Goal: Task Accomplishment & Management: Use online tool/utility

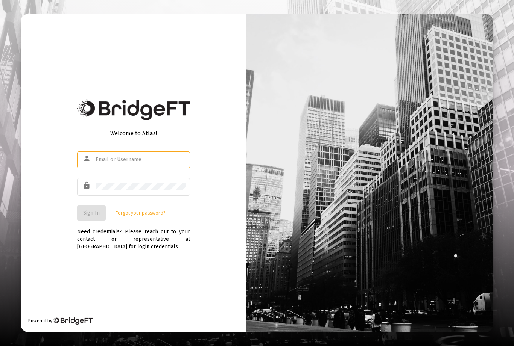
click at [146, 163] on input "text" at bounding box center [141, 160] width 90 height 6
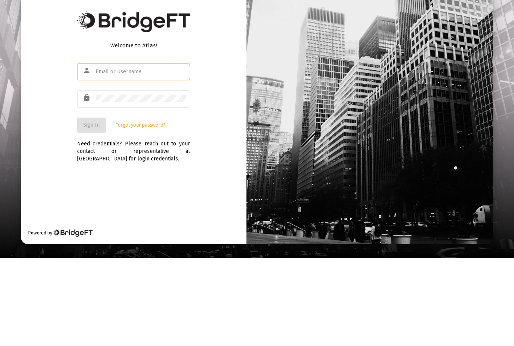
type input "H"
click at [168, 157] on input "Jh@acemoneymanagement" at bounding box center [141, 160] width 90 height 6
click at [87, 206] on button "Sign In" at bounding box center [91, 213] width 29 height 15
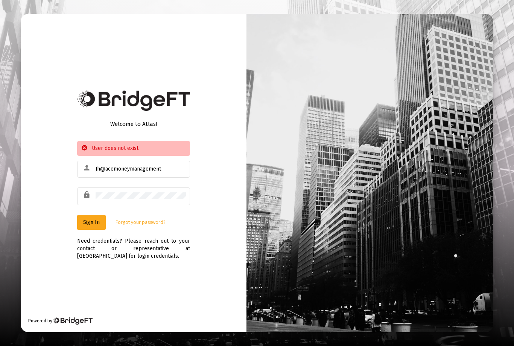
click at [169, 166] on input "Jh@acemoneymanagement" at bounding box center [141, 169] width 90 height 6
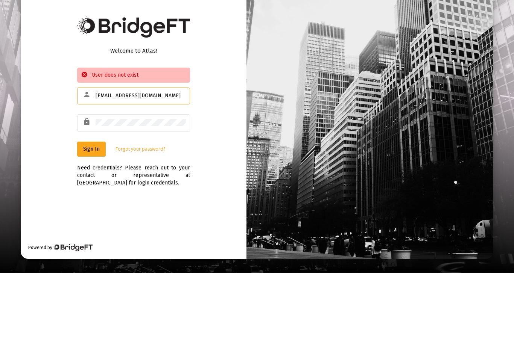
type input "[EMAIL_ADDRESS][DOMAIN_NAME]"
click at [90, 219] on span "Sign In" at bounding box center [91, 222] width 17 height 6
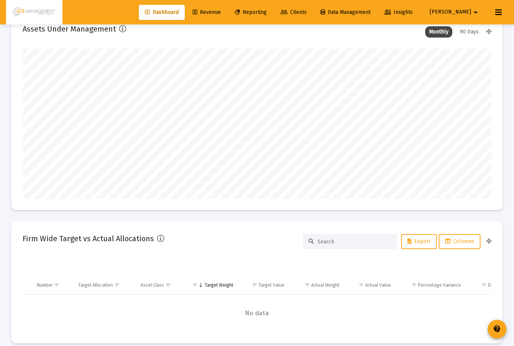
type input "[DATE]"
click at [267, 11] on span "Reporting" at bounding box center [251, 12] width 32 height 6
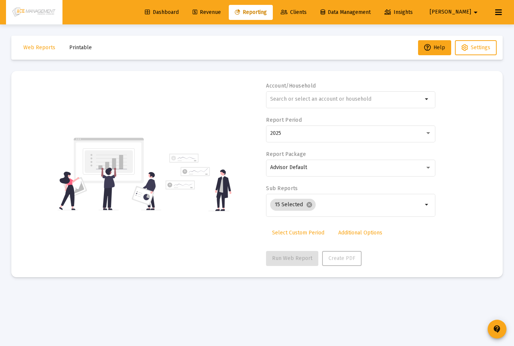
click at [333, 96] on input "text" at bounding box center [346, 99] width 152 height 6
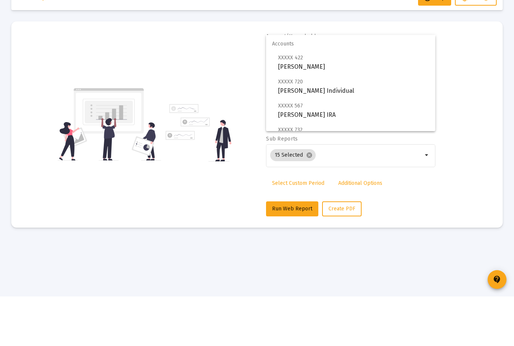
type input "K"
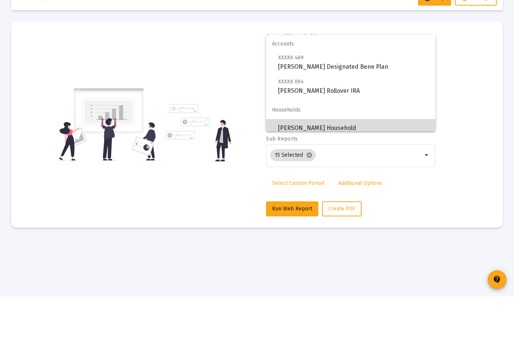
click at [322, 169] on span "[PERSON_NAME] Household" at bounding box center [353, 178] width 151 height 18
type input "[PERSON_NAME] Household"
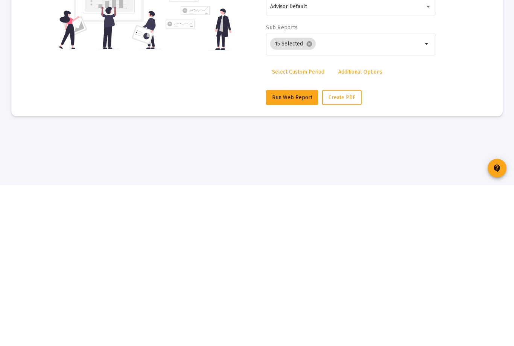
click at [293, 255] on span "Run Web Report" at bounding box center [292, 258] width 40 height 6
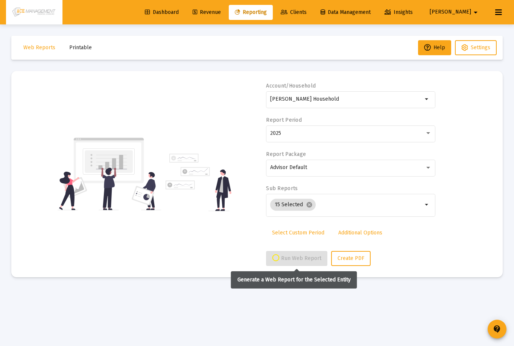
select select "View all"
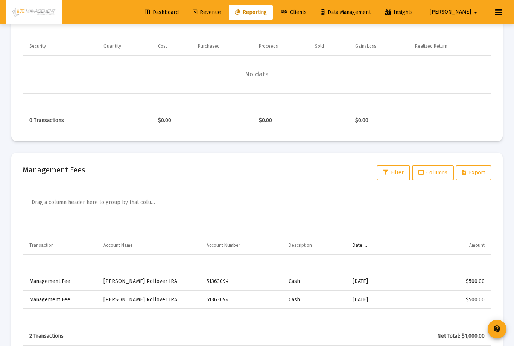
scroll to position [958, 0]
